Goal: Task Accomplishment & Management: Use online tool/utility

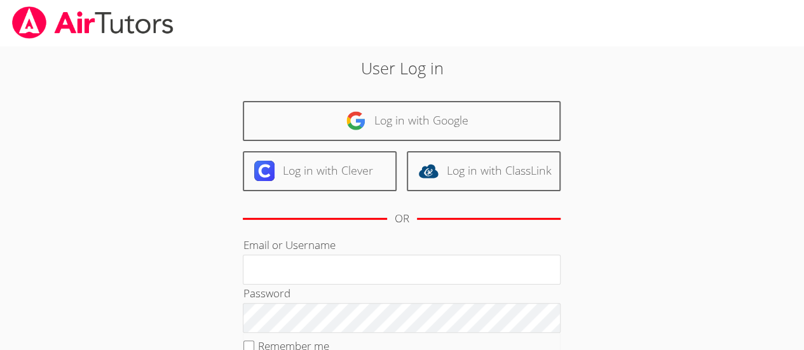
type input "[EMAIL_ADDRESS][DOMAIN_NAME]"
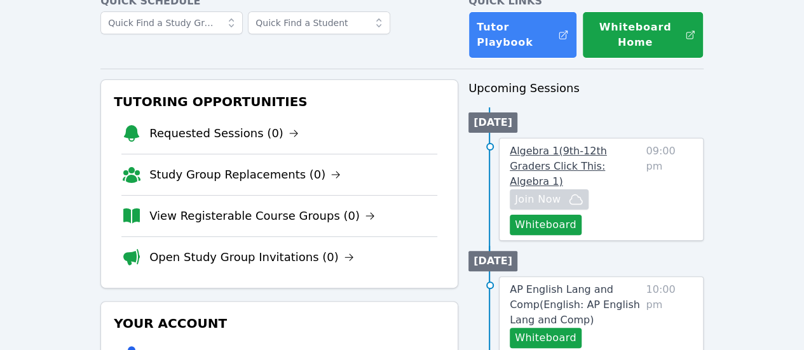
scroll to position [76, 0]
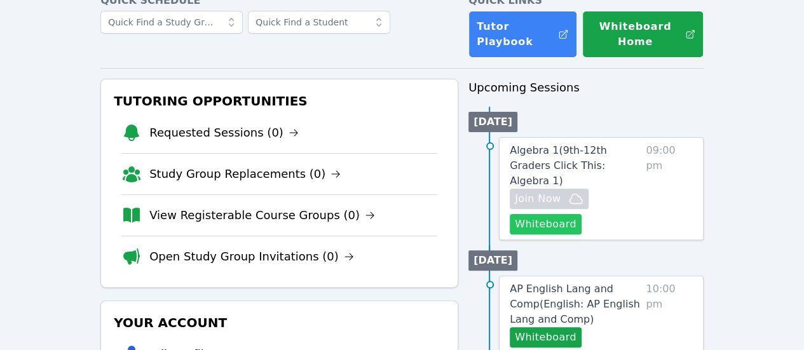
click at [560, 223] on button "Whiteboard" at bounding box center [546, 224] width 72 height 20
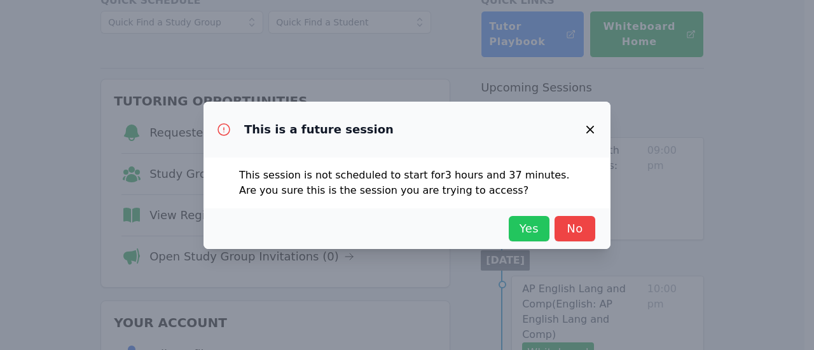
click at [535, 234] on span "Yes" at bounding box center [529, 229] width 28 height 18
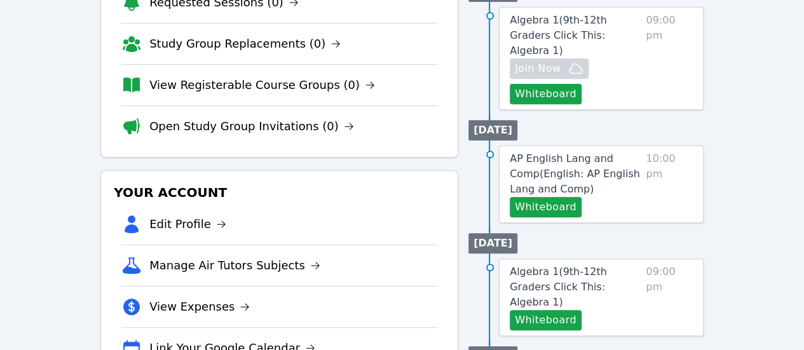
scroll to position [207, 0]
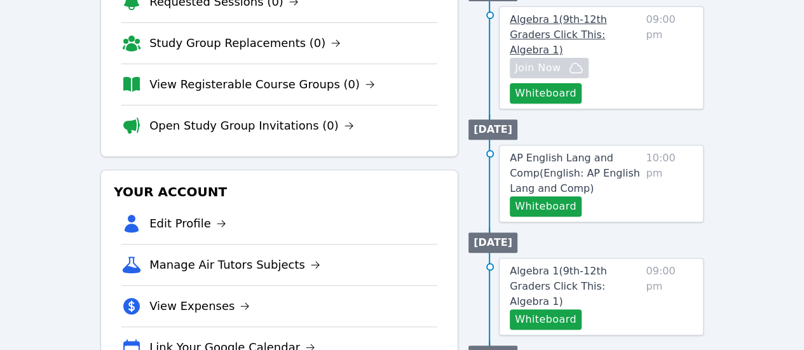
click at [583, 27] on span "Algebra 1 ( 9th-12th Graders Click This: Algebra 1 )" at bounding box center [558, 34] width 97 height 43
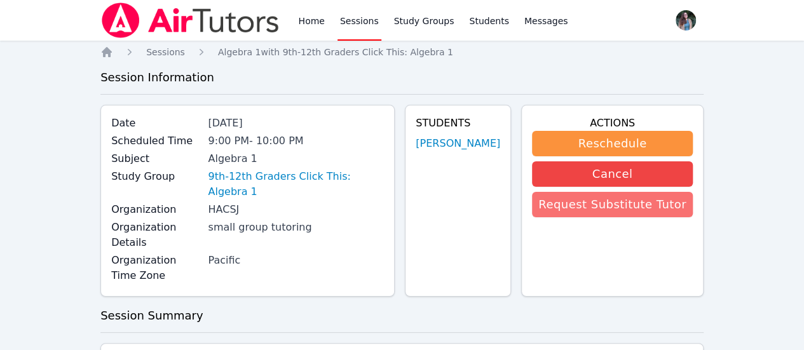
click at [610, 209] on button "Request Substitute Tutor" at bounding box center [612, 204] width 161 height 25
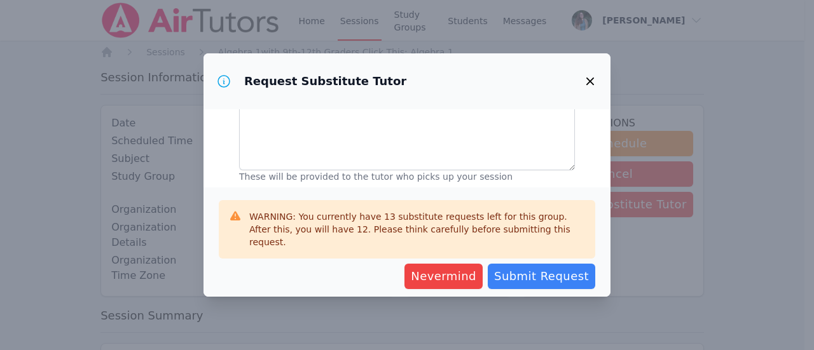
scroll to position [103, 0]
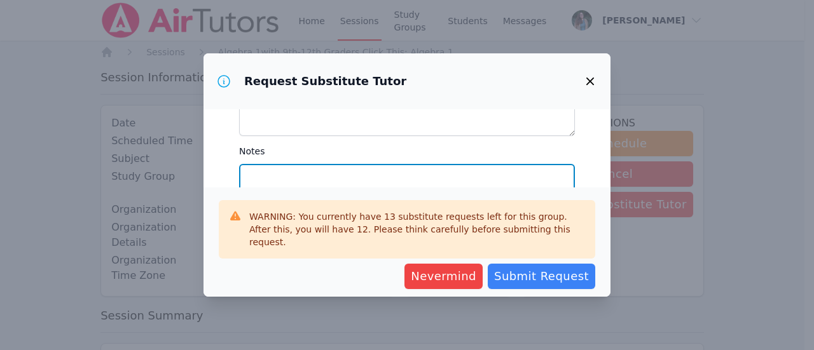
click at [474, 191] on textarea "Notes" at bounding box center [407, 198] width 336 height 69
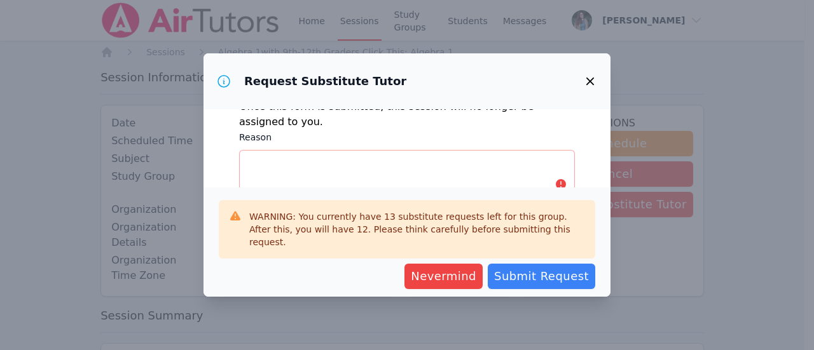
scroll to position [19, 0]
type textarea "Aarron is working at roughly an elementary level"
click at [390, 176] on textarea "Reason" at bounding box center [407, 185] width 336 height 69
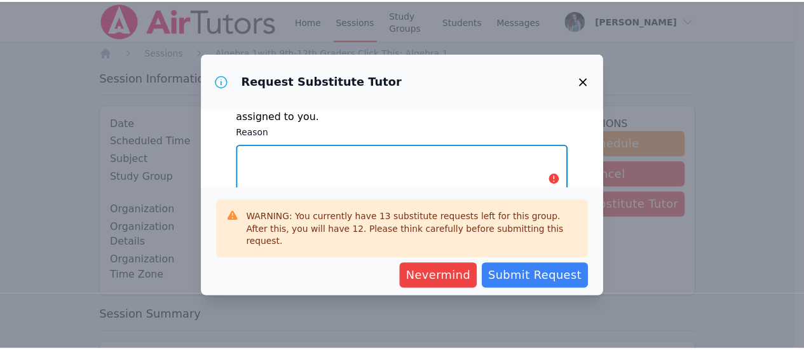
scroll to position [28, 0]
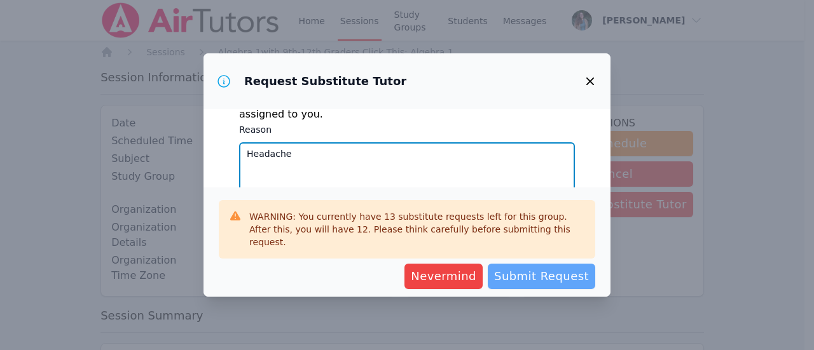
type textarea "Headache"
click at [580, 285] on span "Submit Request" at bounding box center [541, 277] width 95 height 18
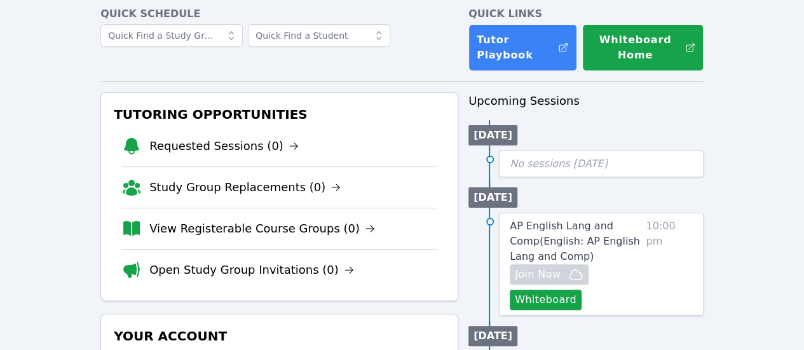
scroll to position [64, 0]
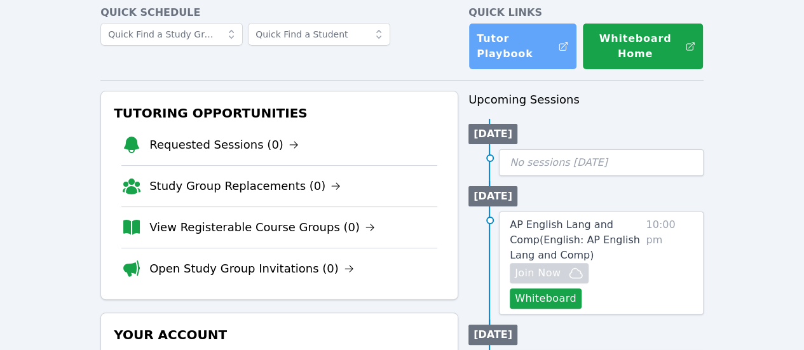
click at [548, 54] on link "Tutor Playbook" at bounding box center [523, 46] width 109 height 47
